Goal: Task Accomplishment & Management: Use online tool/utility

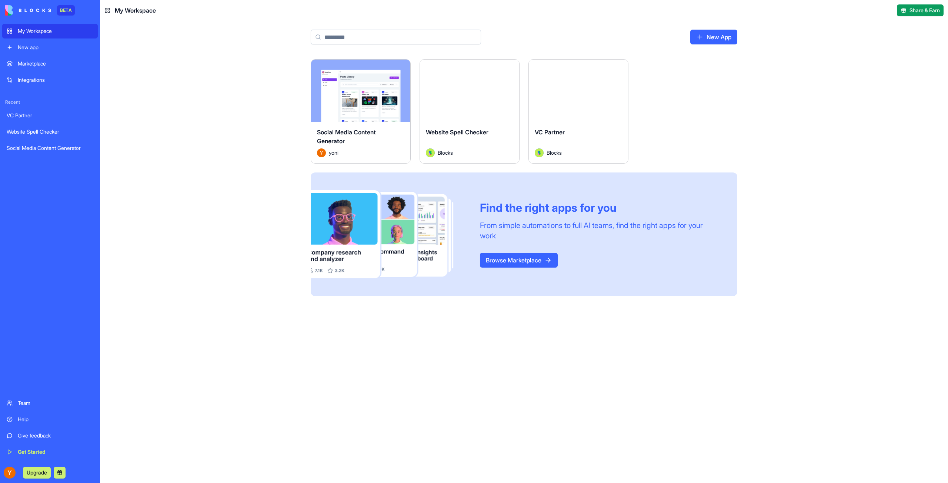
click at [572, 90] on button "Launch" at bounding box center [579, 90] width 56 height 15
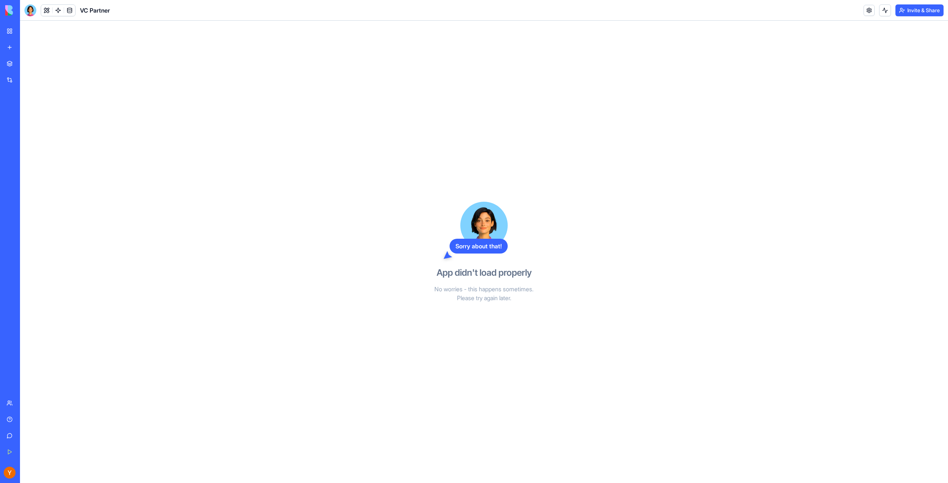
click at [476, 244] on div "Sorry about that!" at bounding box center [479, 246] width 58 height 15
click at [27, 131] on div "Website Spell Checker" at bounding box center [17, 131] width 21 height 7
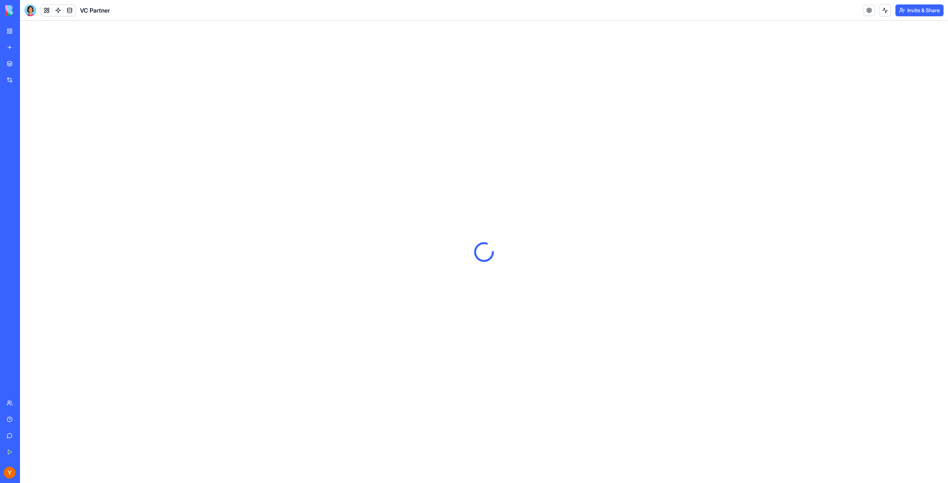
drag, startPoint x: 84, startPoint y: 132, endPoint x: 43, endPoint y: 132, distance: 41.8
click at [27, 132] on div "Website Spell Checker" at bounding box center [17, 131] width 21 height 7
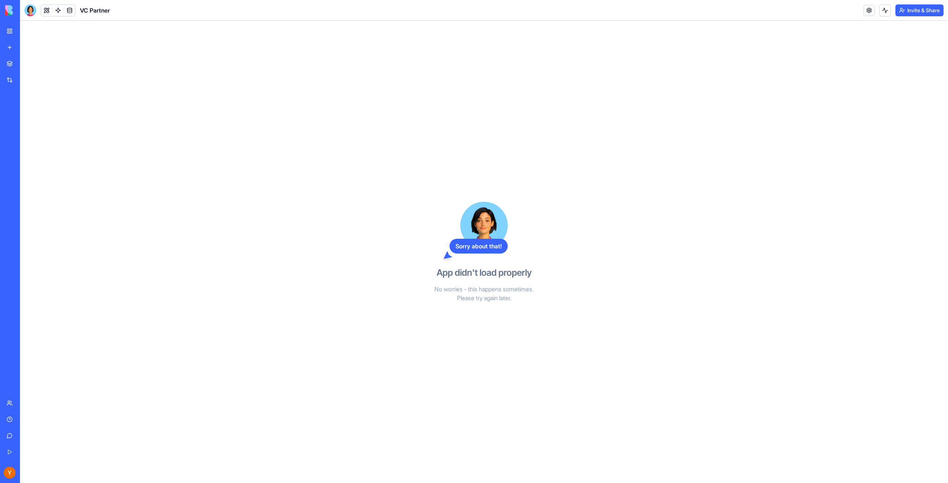
click at [27, 147] on div "Social Media Content Generator" at bounding box center [17, 147] width 21 height 7
click at [27, 42] on link "New app" at bounding box center [17, 47] width 30 height 15
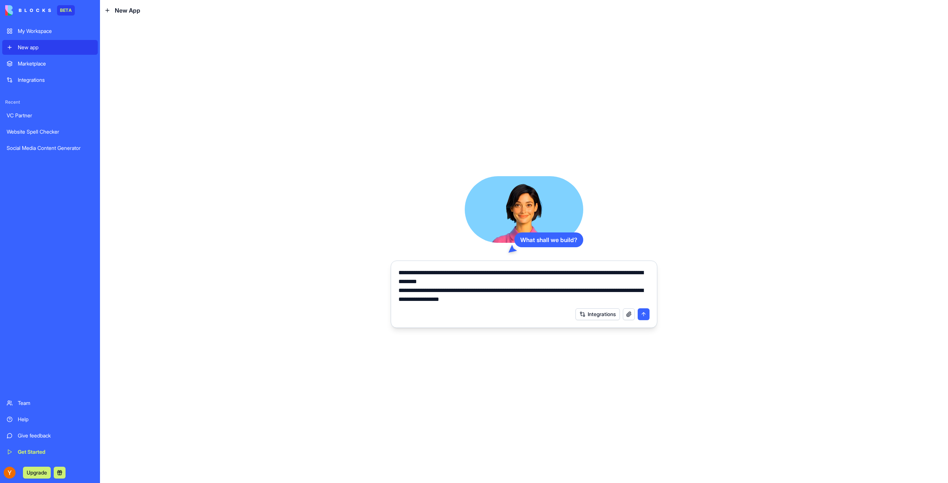
click at [472, 283] on textarea "**********" at bounding box center [523, 286] width 251 height 36
click at [528, 300] on textarea "**********" at bounding box center [523, 286] width 251 height 36
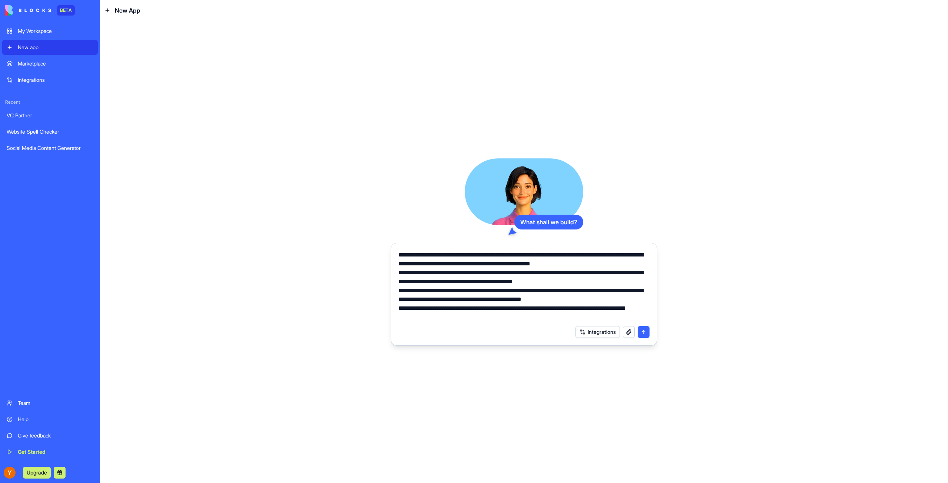
click at [622, 262] on textarea "**********" at bounding box center [523, 286] width 251 height 71
type textarea "**********"
click at [645, 332] on button "submit" at bounding box center [644, 332] width 12 height 12
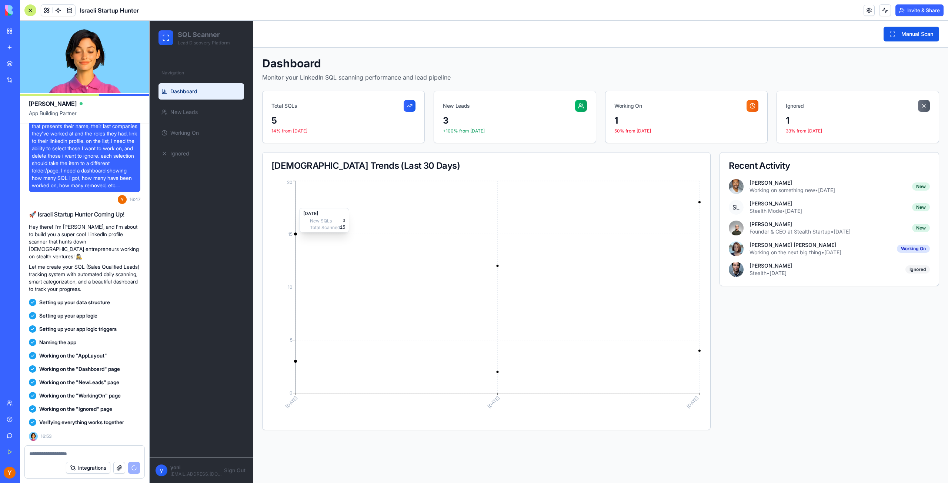
scroll to position [178, 0]
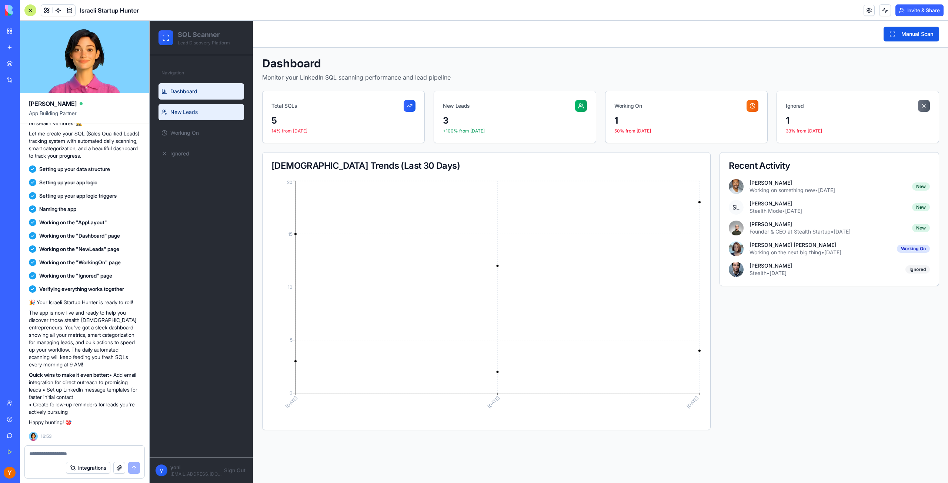
click at [172, 108] on link "New Leads" at bounding box center [201, 112] width 86 height 16
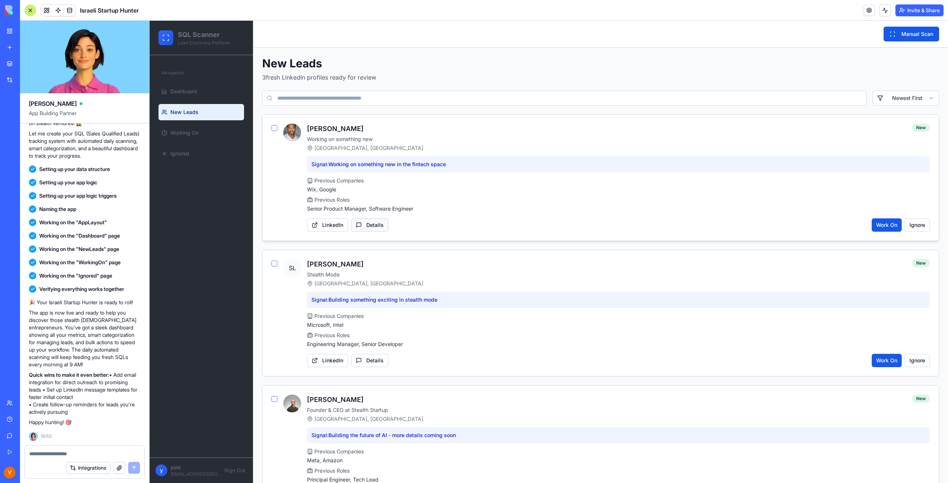
click at [369, 225] on button "Details" at bounding box center [369, 224] width 37 height 13
click at [201, 133] on link "Working On" at bounding box center [201, 133] width 86 height 16
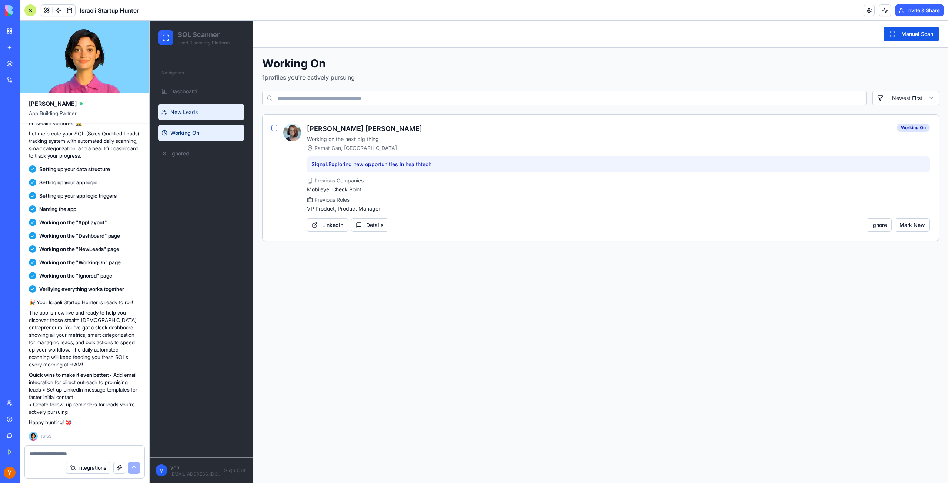
click at [184, 111] on span "New Leads" at bounding box center [183, 111] width 27 height 7
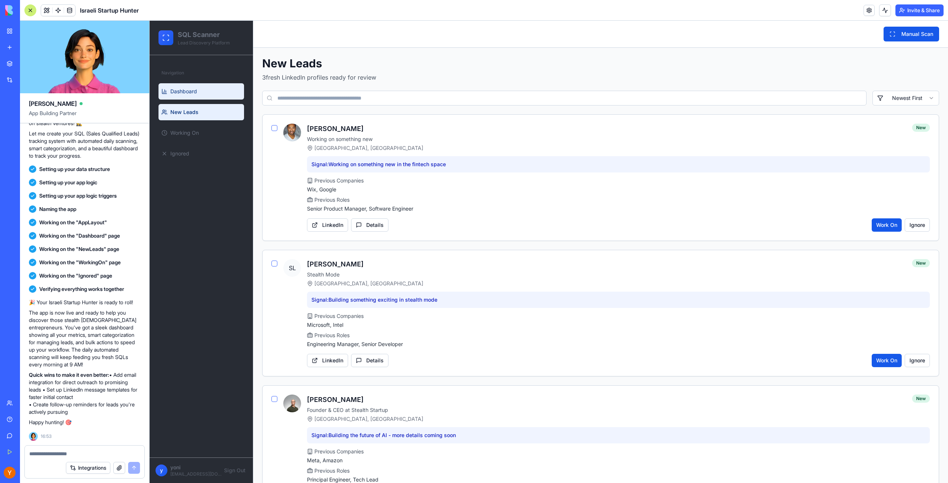
click at [191, 91] on span "Dashboard" at bounding box center [183, 91] width 27 height 7
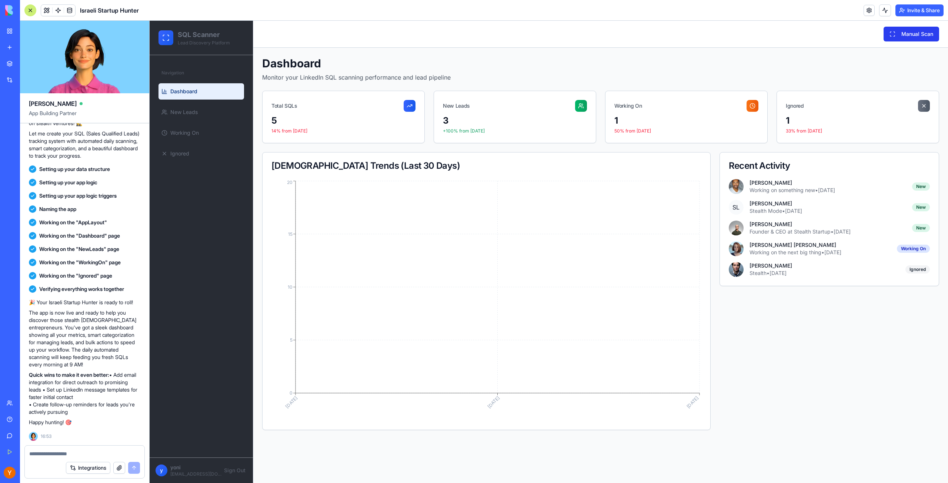
click at [923, 31] on button "Manual Scan" at bounding box center [912, 34] width 56 height 15
click at [44, 11] on span at bounding box center [46, 10] width 21 height 21
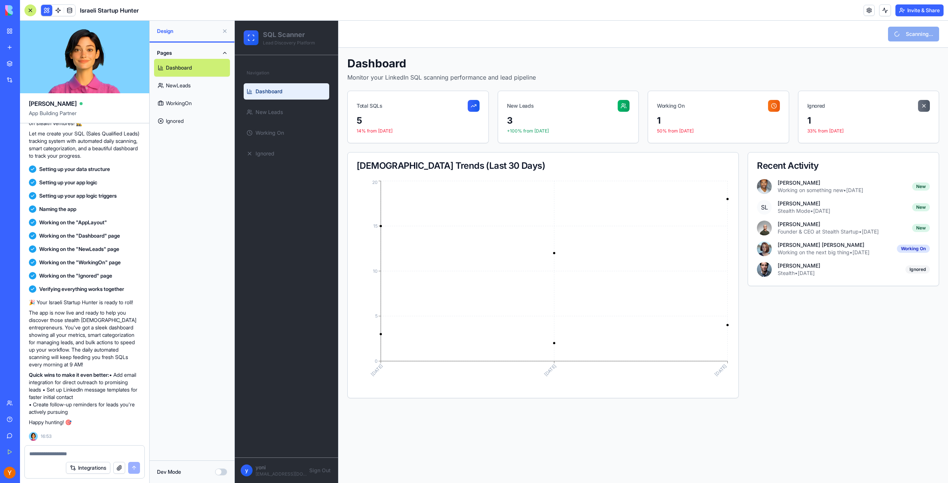
click at [185, 84] on link "NewLeads" at bounding box center [192, 86] width 76 height 18
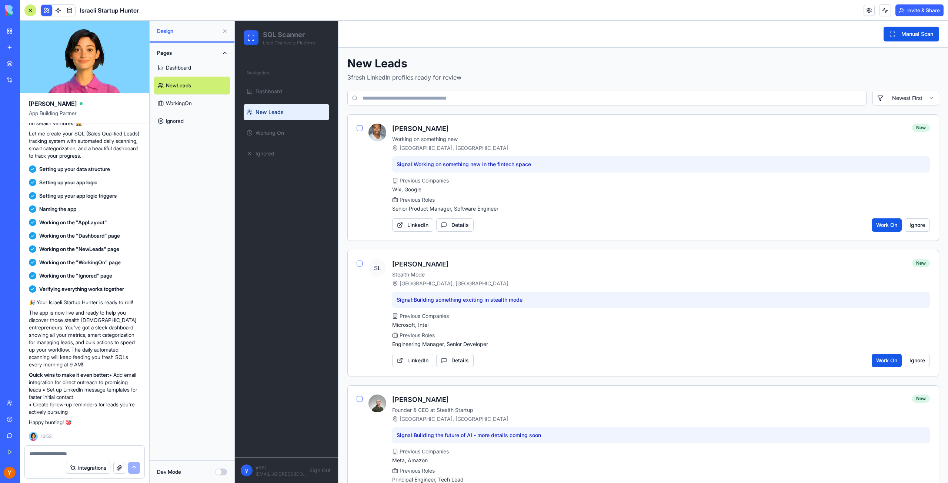
click at [184, 104] on link "WorkingOn" at bounding box center [192, 103] width 76 height 18
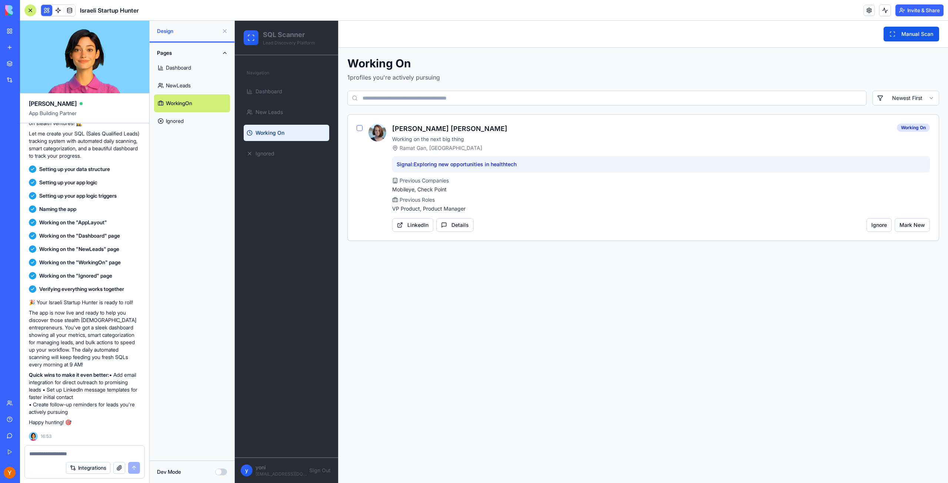
click at [184, 124] on link "Ignored" at bounding box center [192, 121] width 76 height 18
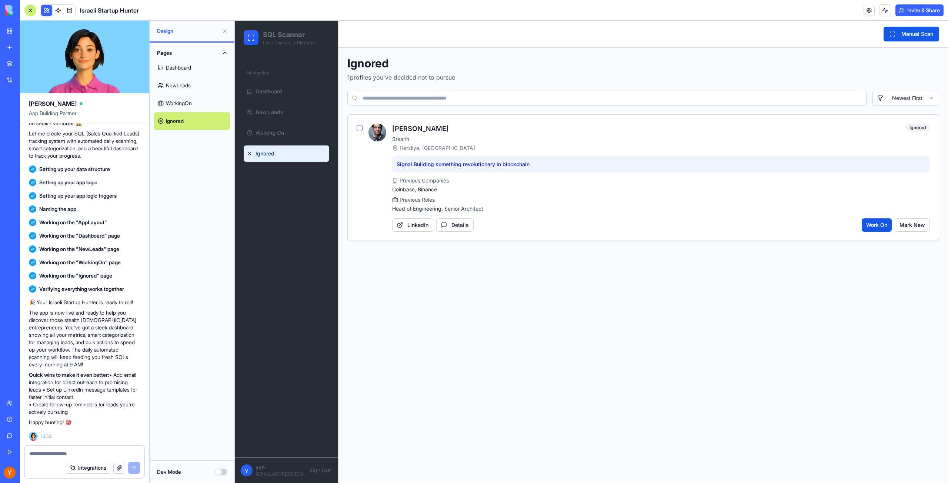
click at [171, 72] on link "Dashboard" at bounding box center [192, 68] width 76 height 18
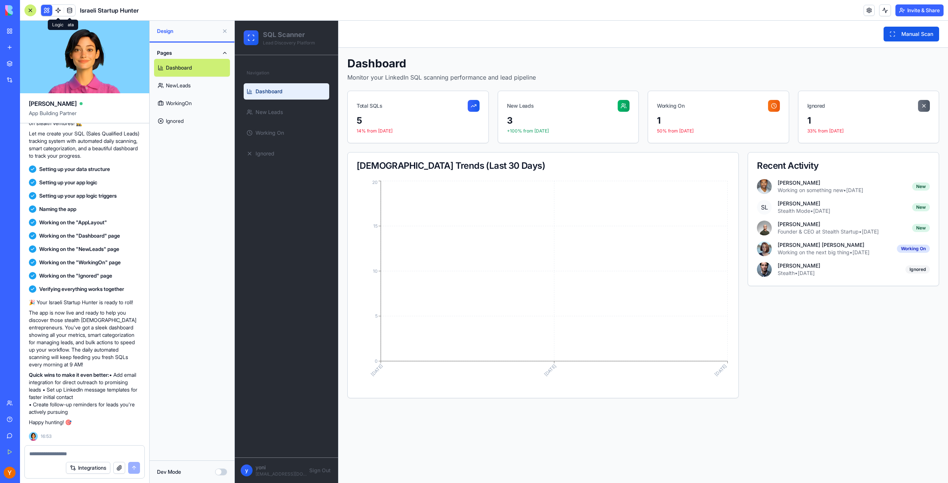
click at [59, 13] on span at bounding box center [58, 10] width 21 height 21
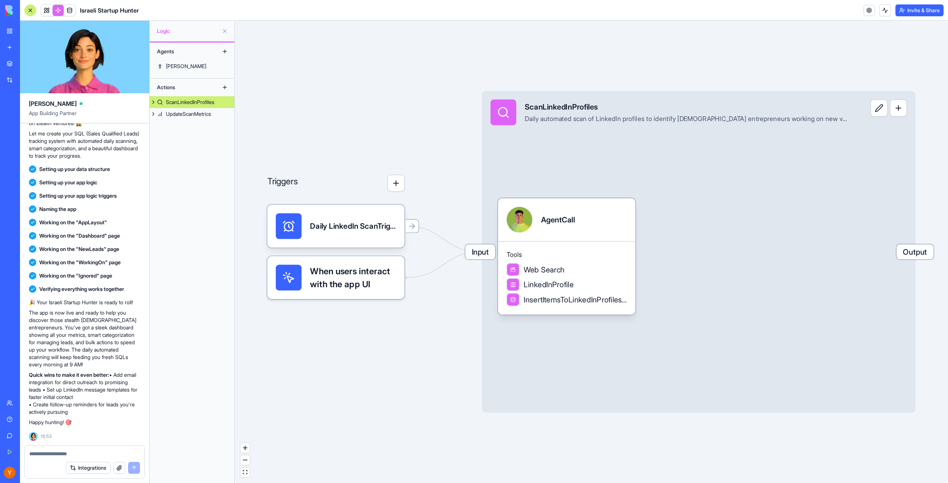
click at [921, 253] on span "Output" at bounding box center [914, 251] width 37 height 15
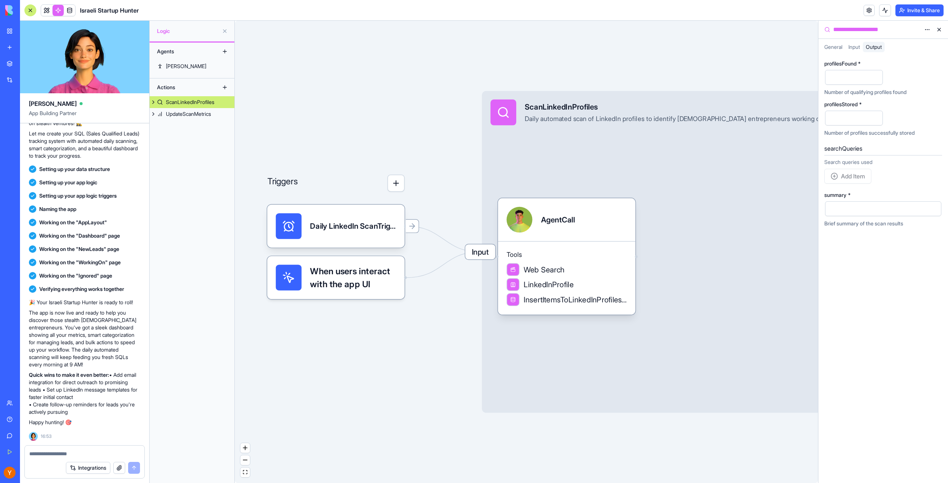
click at [943, 27] on button at bounding box center [939, 30] width 12 height 12
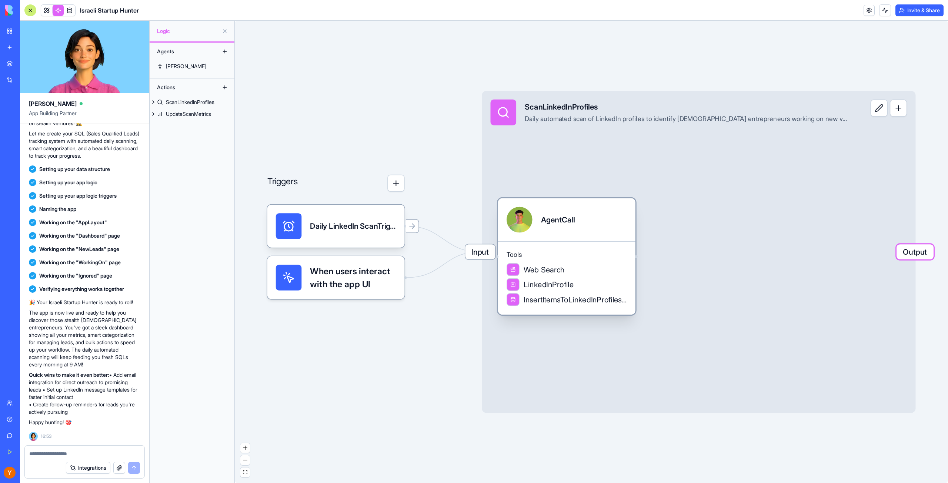
click at [572, 224] on div "AgentCall" at bounding box center [558, 219] width 34 height 11
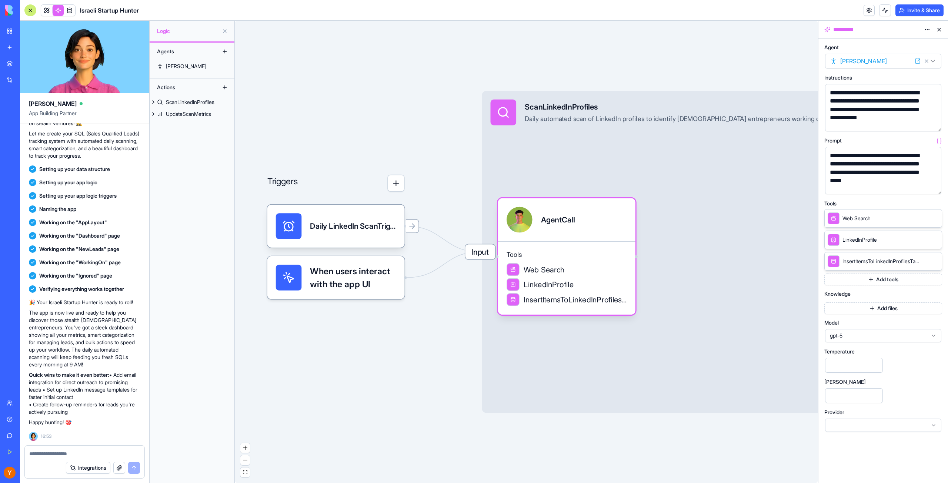
click at [939, 31] on button at bounding box center [939, 30] width 12 height 12
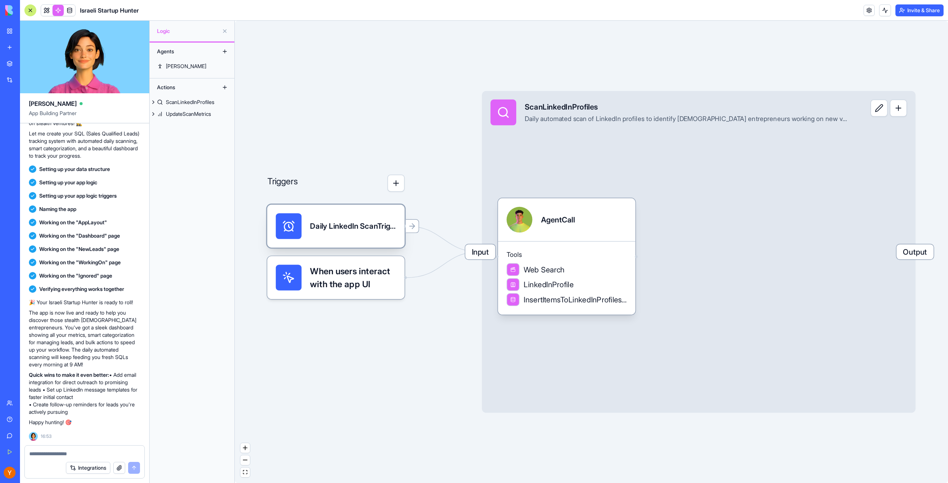
click at [361, 233] on div "Daily LinkedIn ScanTrigger" at bounding box center [353, 226] width 86 height 26
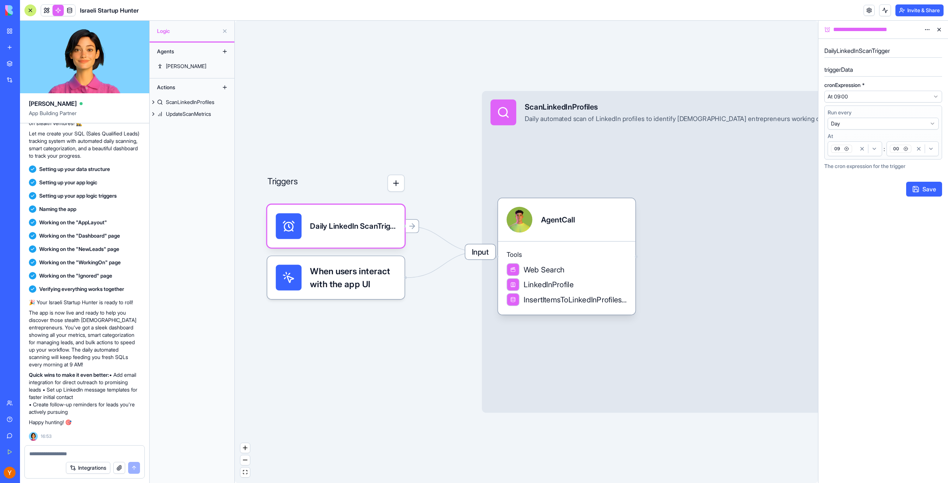
click at [332, 285] on span "When users interact with the app UI" at bounding box center [353, 278] width 86 height 26
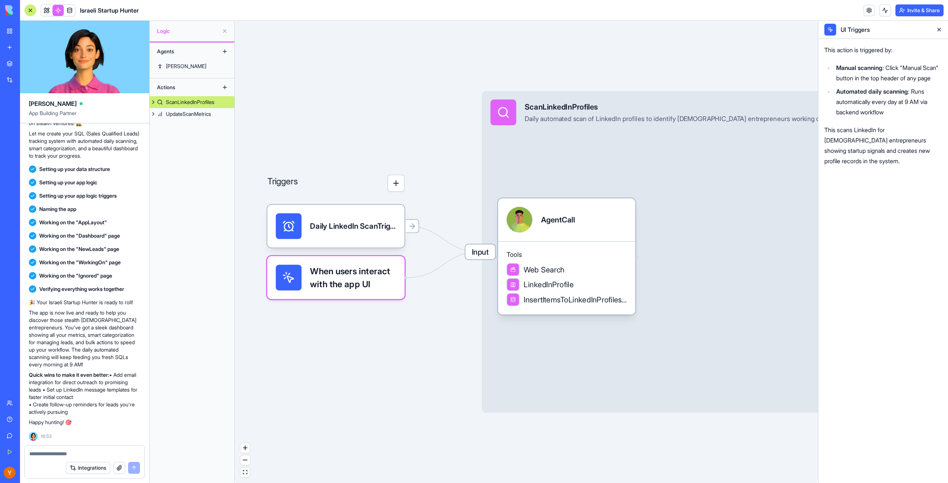
click at [937, 28] on button at bounding box center [939, 30] width 12 height 12
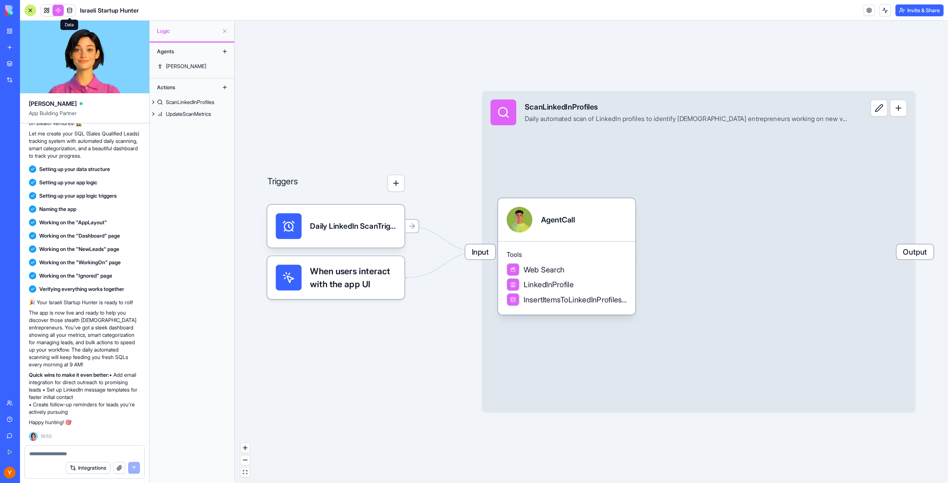
click at [68, 8] on span at bounding box center [69, 10] width 21 height 21
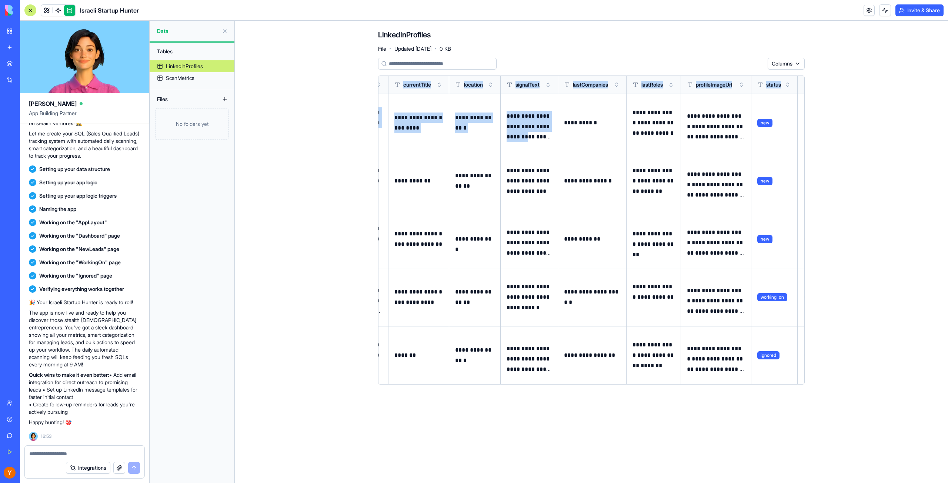
scroll to position [0, 228]
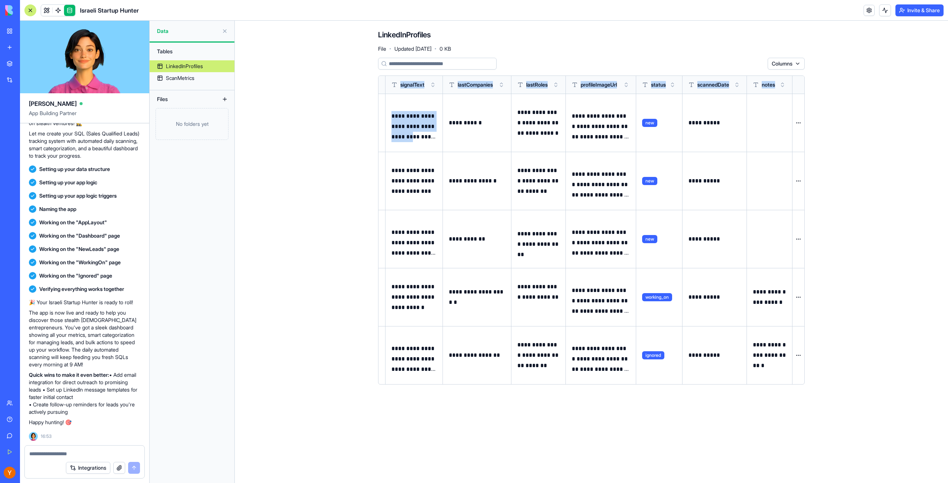
drag, startPoint x: 743, startPoint y: 137, endPoint x: 818, endPoint y: 133, distance: 75.3
click at [818, 133] on div "**********" at bounding box center [591, 210] width 474 height 379
click at [854, 127] on main "**********" at bounding box center [591, 252] width 713 height 463
click at [194, 78] on div "ScanMetrics" at bounding box center [180, 77] width 29 height 7
click at [173, 74] on div "ScanMetrics" at bounding box center [180, 77] width 29 height 7
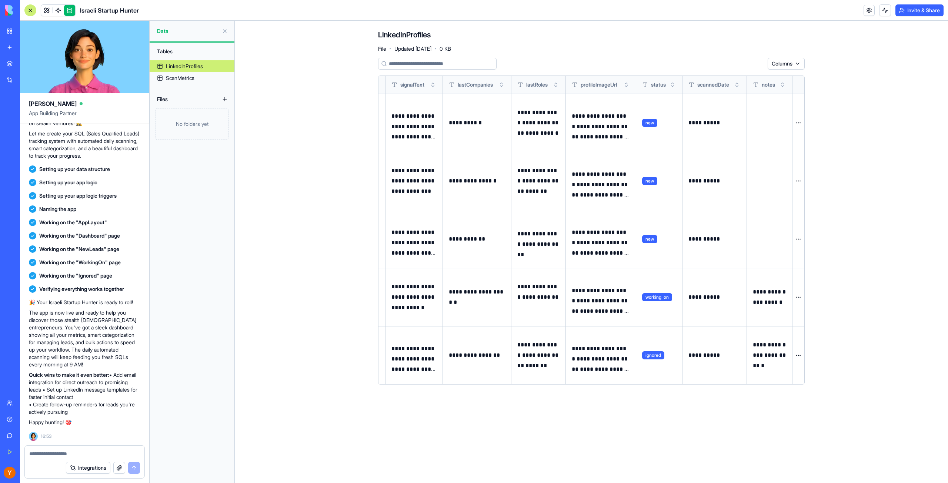
click at [337, 137] on main "**********" at bounding box center [591, 252] width 713 height 463
click at [425, 63] on input at bounding box center [437, 64] width 118 height 12
click at [297, 111] on main "**********" at bounding box center [591, 252] width 713 height 463
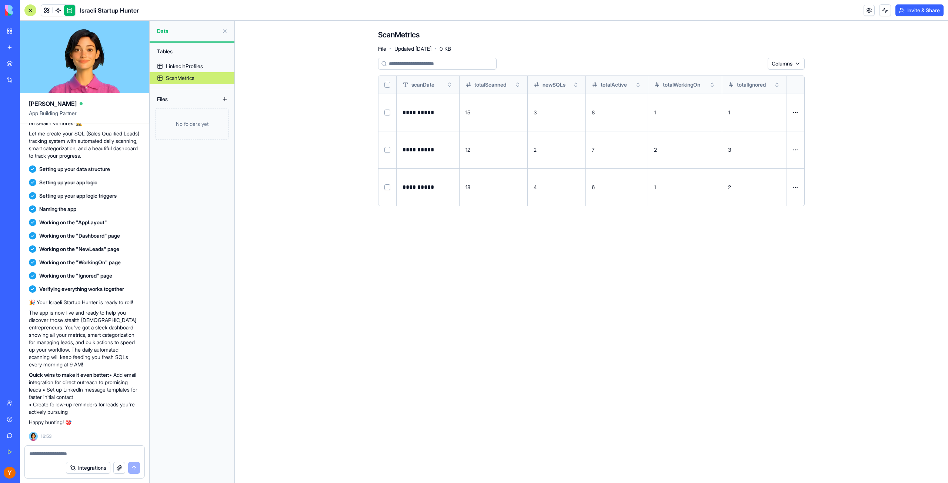
click at [225, 31] on button at bounding box center [225, 31] width 12 height 12
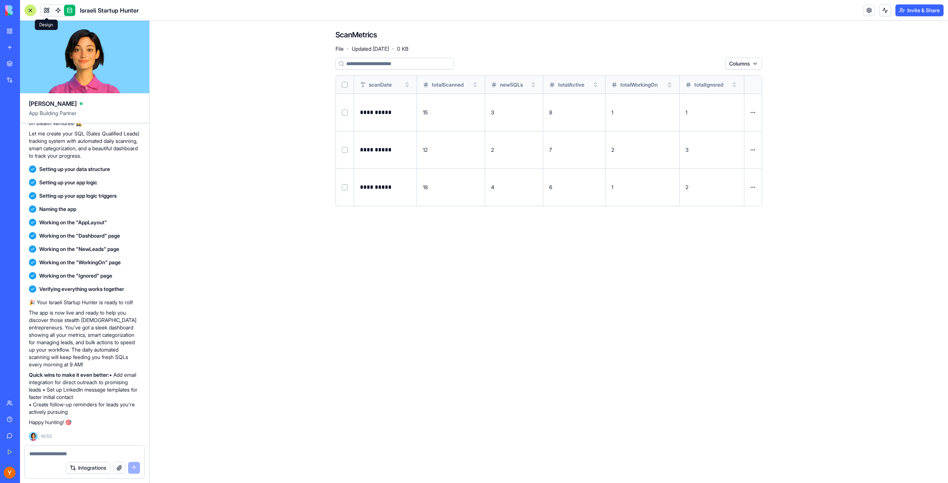
click at [48, 11] on link at bounding box center [46, 10] width 11 height 11
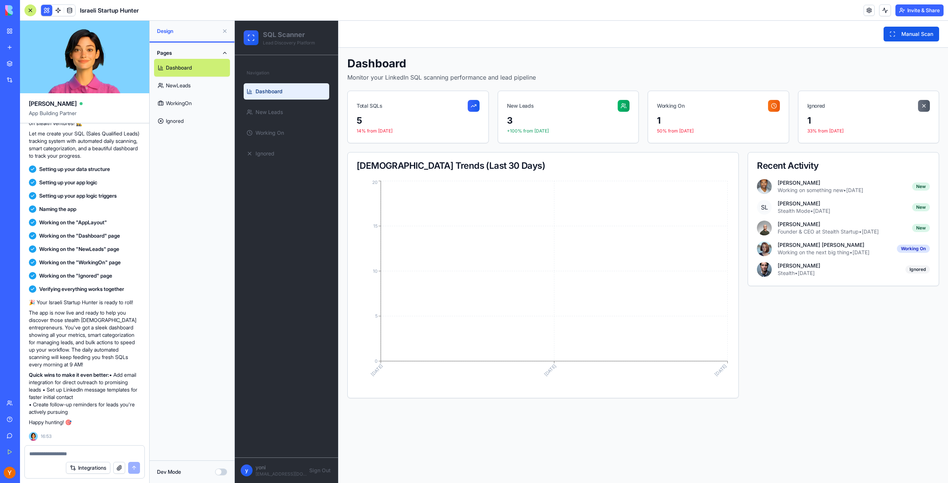
click at [32, 11] on div at bounding box center [30, 10] width 12 height 12
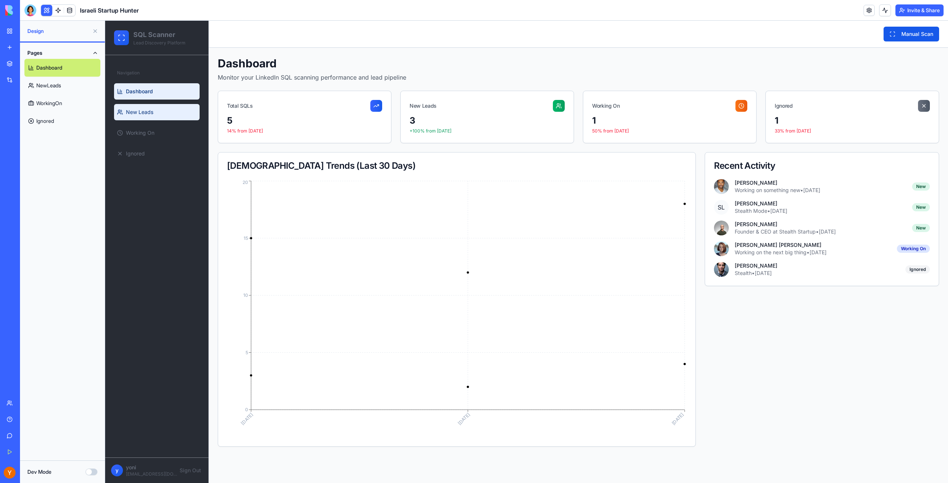
click at [147, 111] on span "New Leads" at bounding box center [139, 111] width 27 height 7
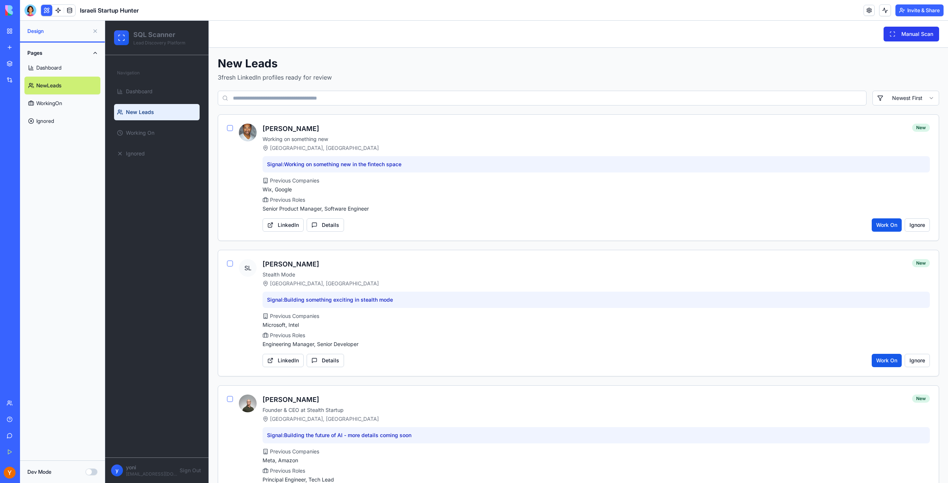
click at [895, 34] on button "Manual Scan" at bounding box center [912, 34] width 56 height 15
click at [11, 31] on link "My Workspace" at bounding box center [17, 31] width 30 height 15
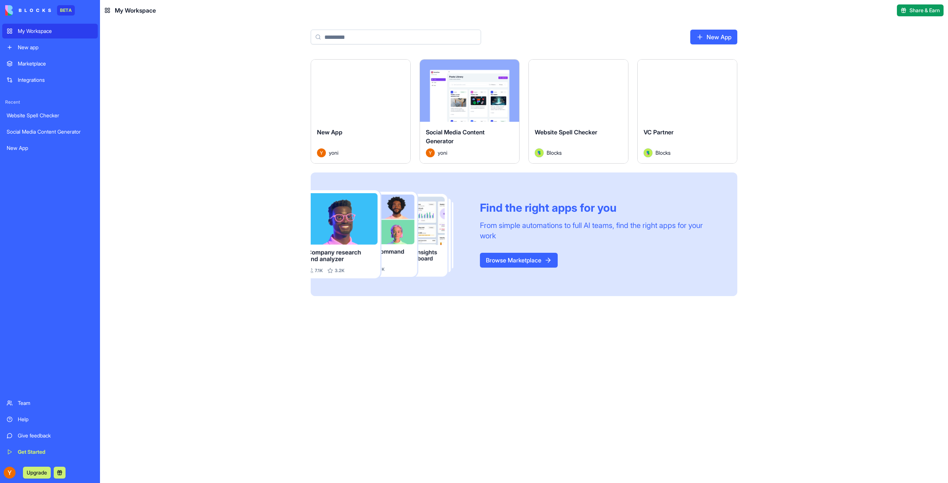
click at [46, 146] on div "New App" at bounding box center [50, 147] width 87 height 7
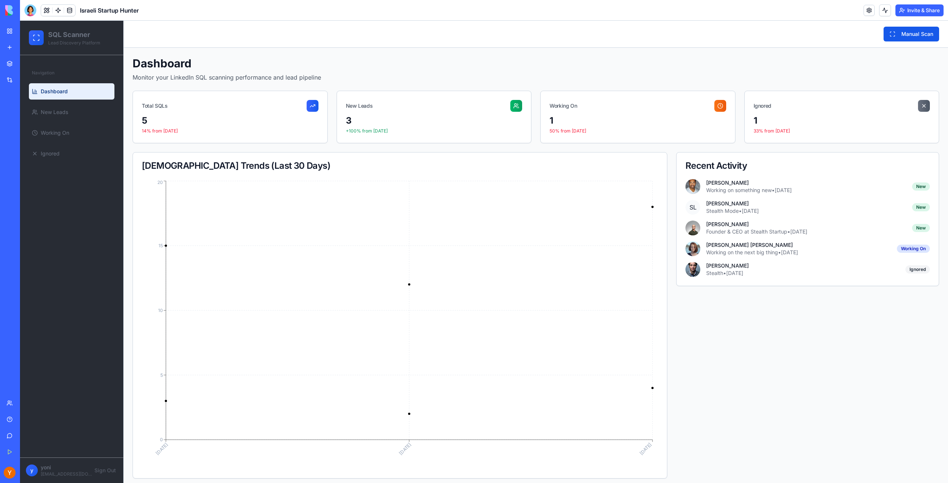
click at [32, 27] on link "My Workspace" at bounding box center [17, 31] width 30 height 15
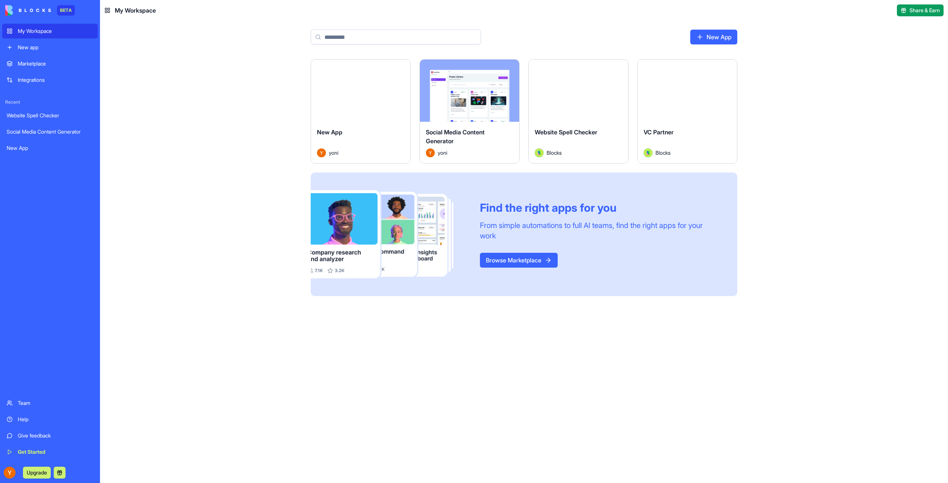
click at [363, 89] on button "Launch" at bounding box center [361, 90] width 56 height 15
